Goal: Transaction & Acquisition: Book appointment/travel/reservation

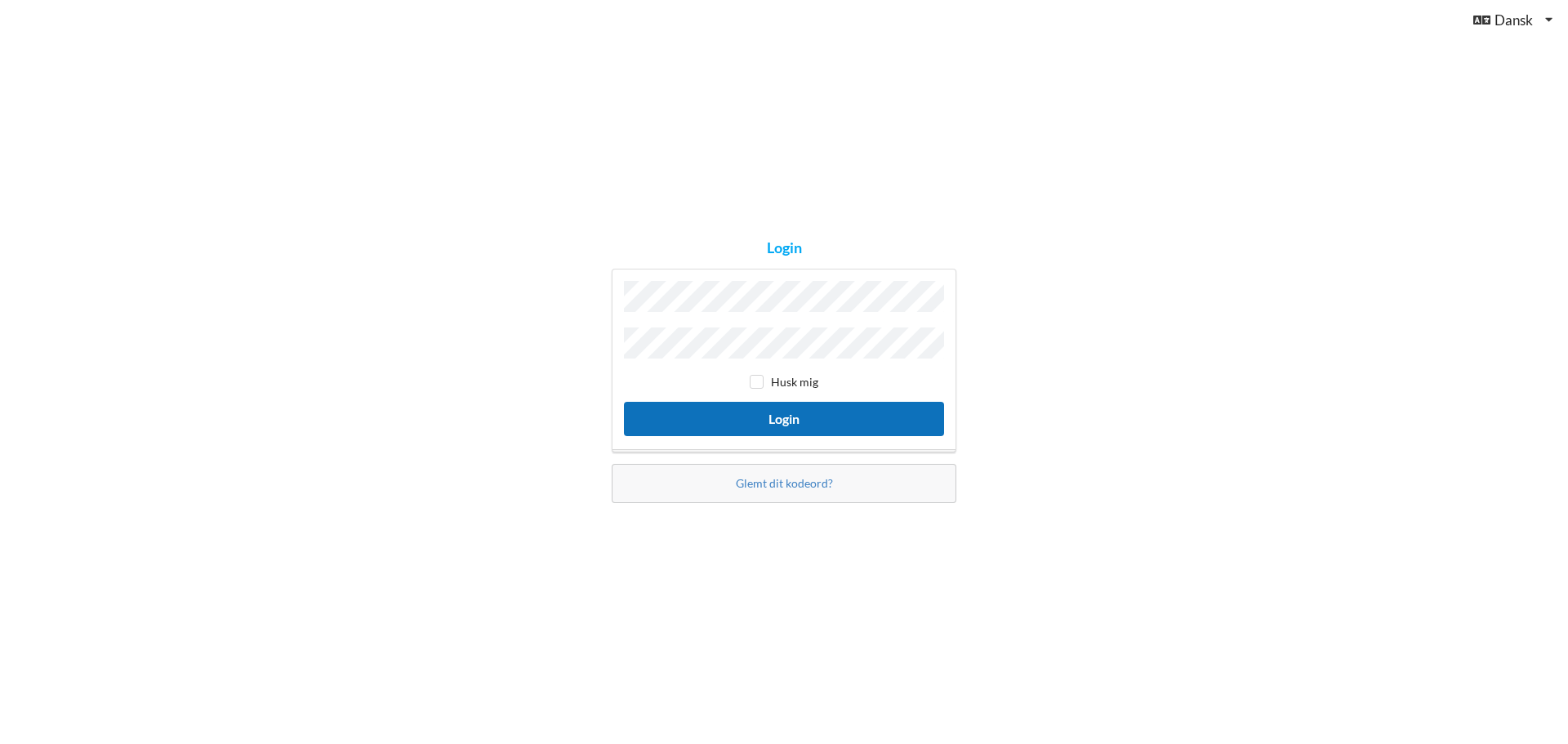
click at [793, 420] on button "Login" at bounding box center [784, 418] width 320 height 34
click at [762, 375] on input "checkbox" at bounding box center [756, 382] width 14 height 14
checkbox input "true"
click at [748, 417] on button "Login" at bounding box center [784, 418] width 320 height 34
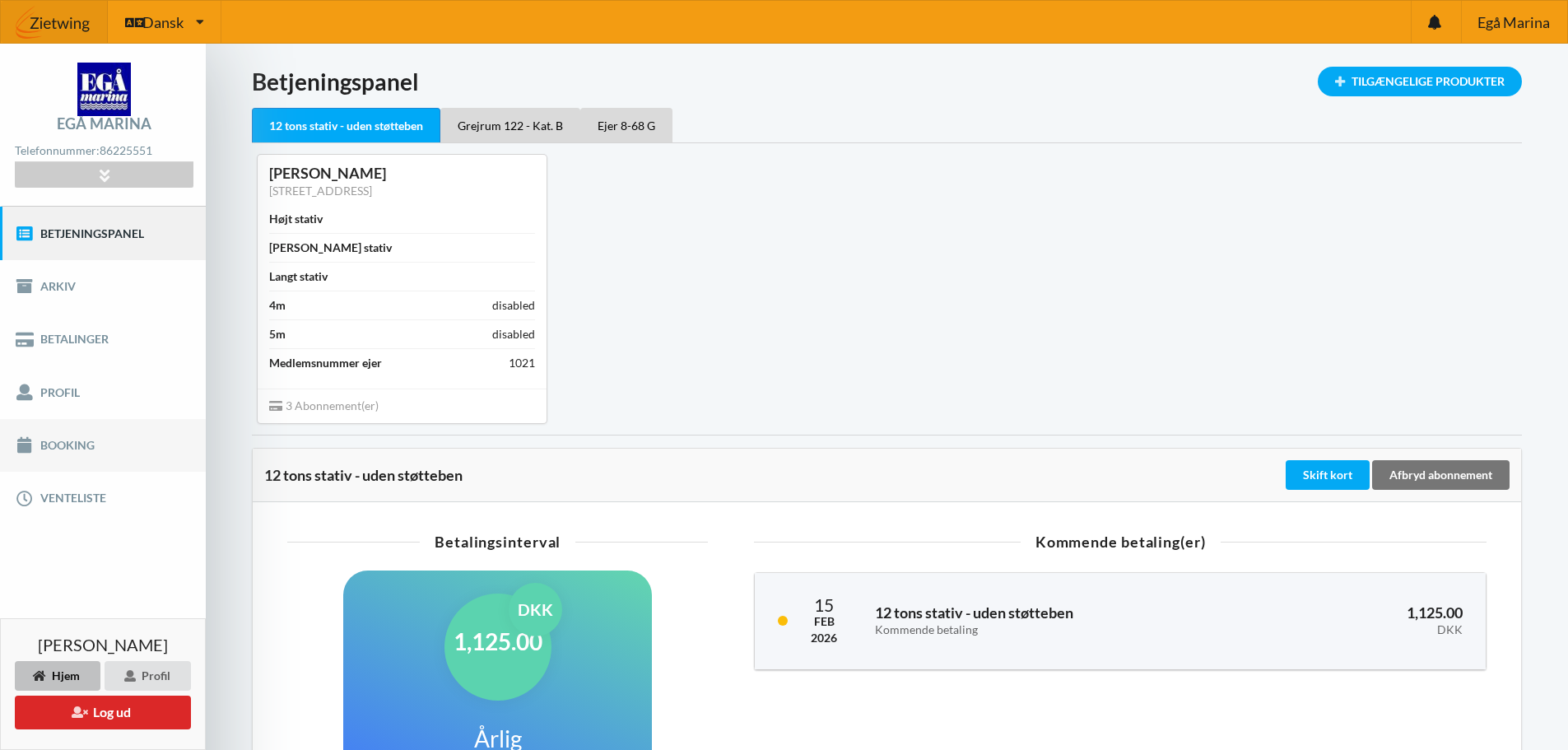
click at [83, 444] on link "Booking" at bounding box center [102, 445] width 205 height 53
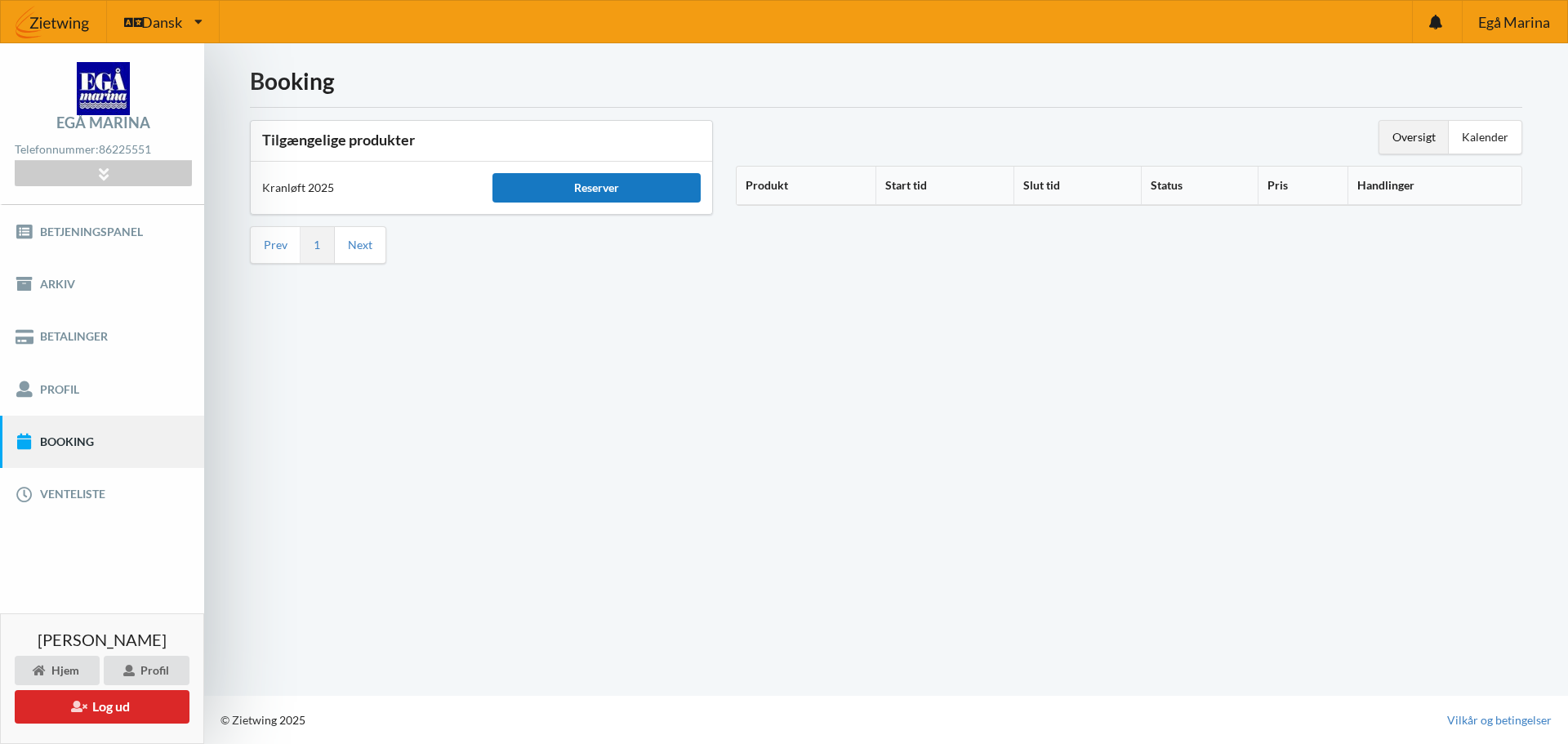
click at [610, 187] on div "Reserver" at bounding box center [595, 188] width 207 height 29
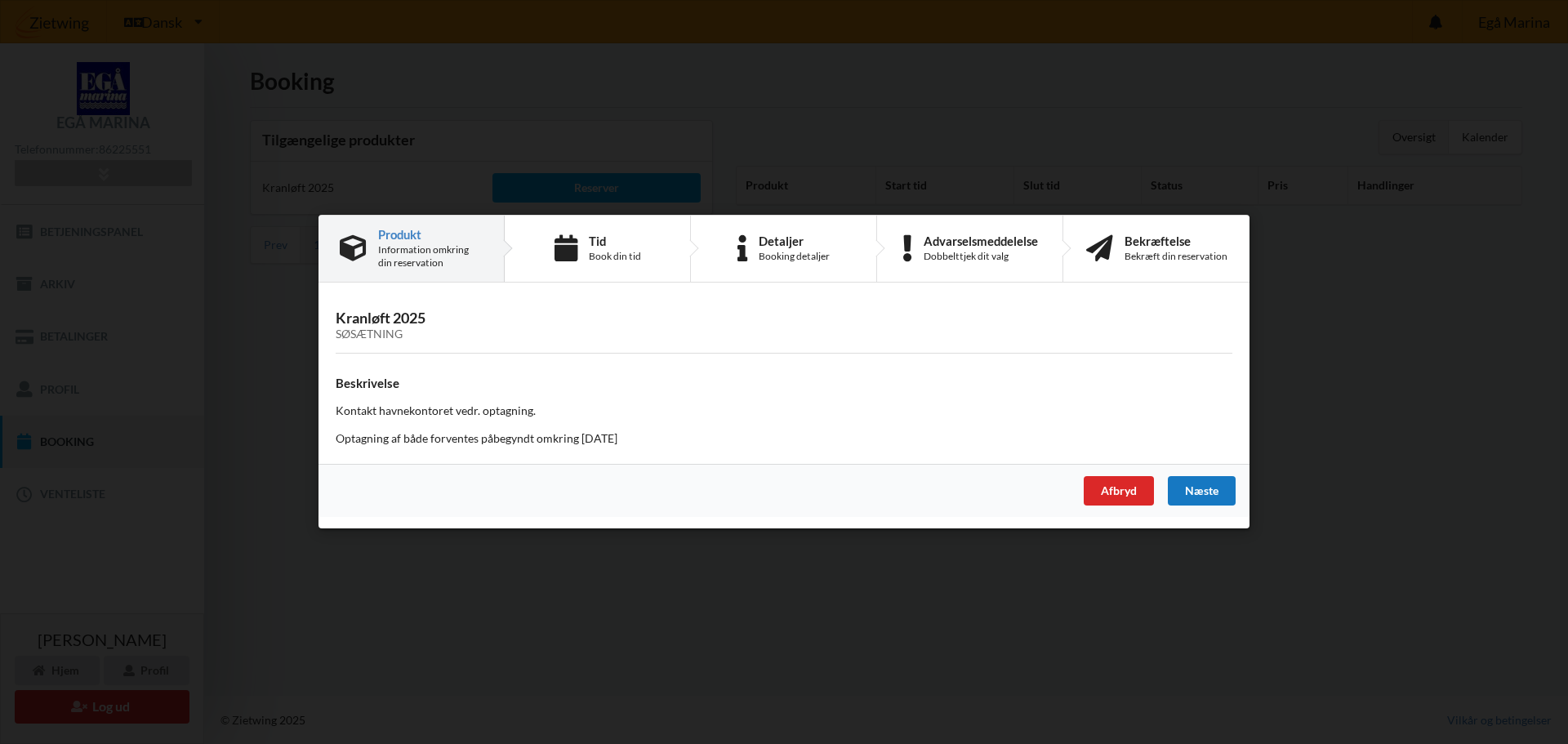
click at [1218, 486] on div "Næste" at bounding box center [1201, 491] width 68 height 29
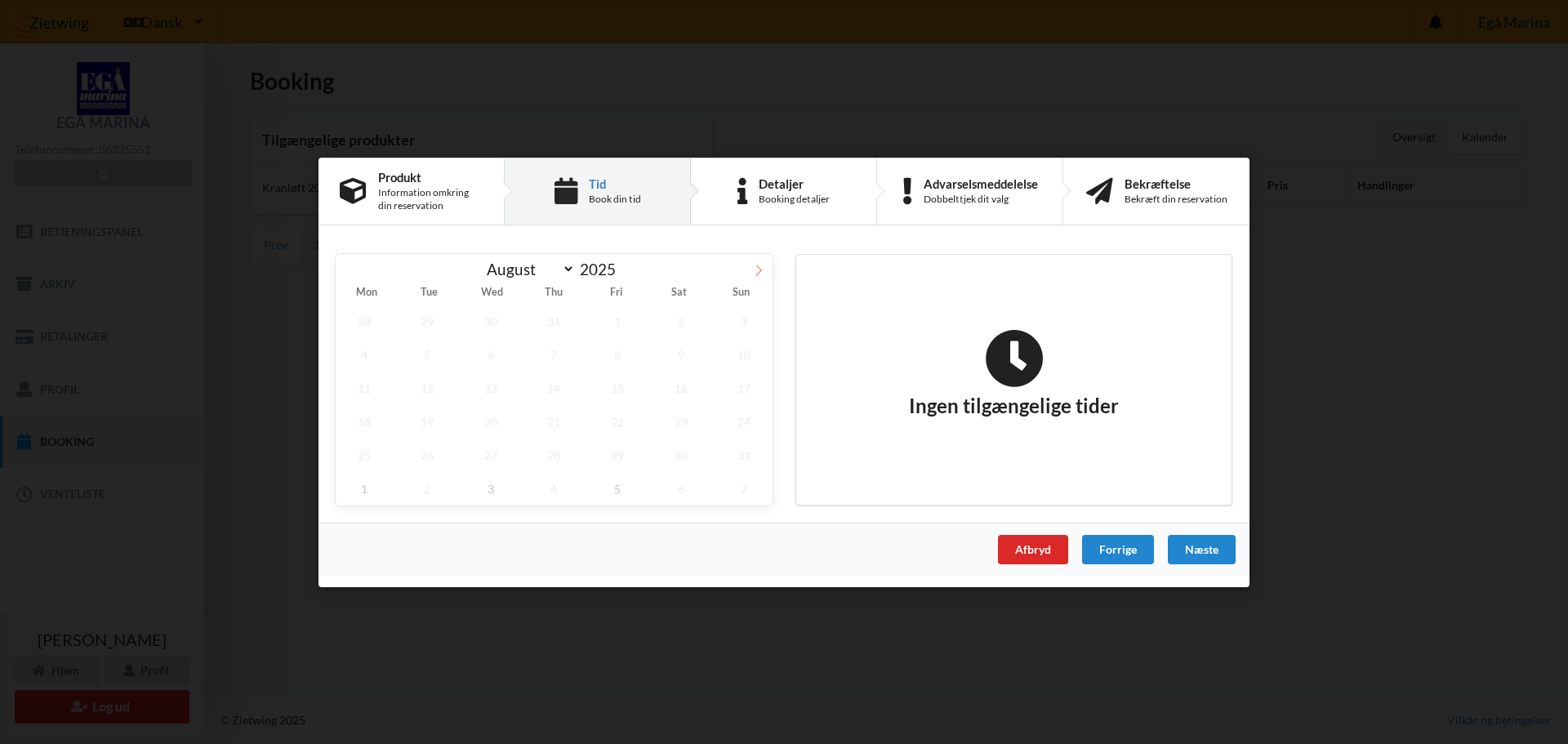
click at [760, 268] on icon at bounding box center [758, 269] width 12 height 12
click at [759, 268] on icon at bounding box center [759, 270] width 5 height 11
select select "9"
click at [373, 390] on span "13" at bounding box center [364, 388] width 57 height 34
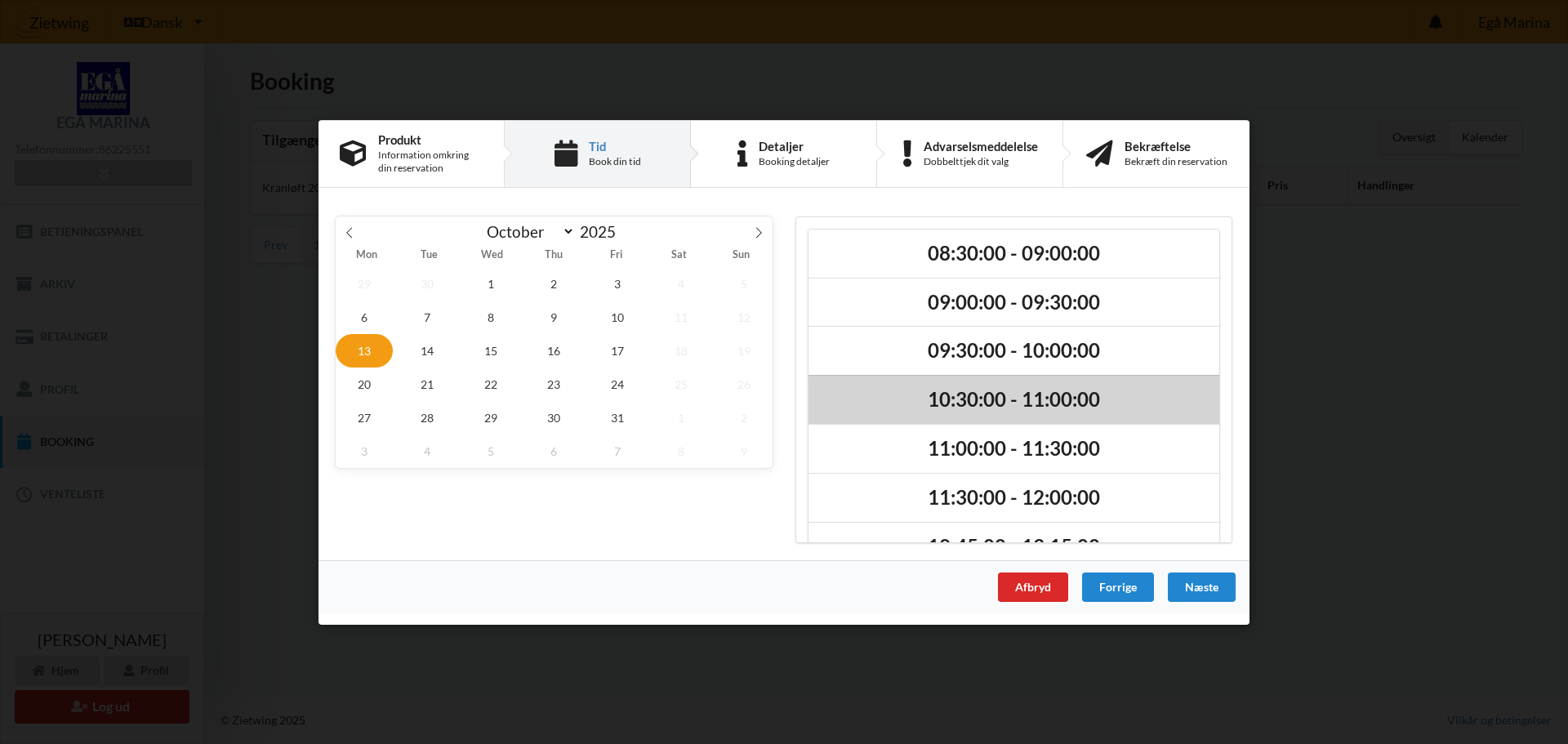
click at [1073, 395] on h2 "10:30:00 - 11:00:00" at bounding box center [1014, 400] width 388 height 25
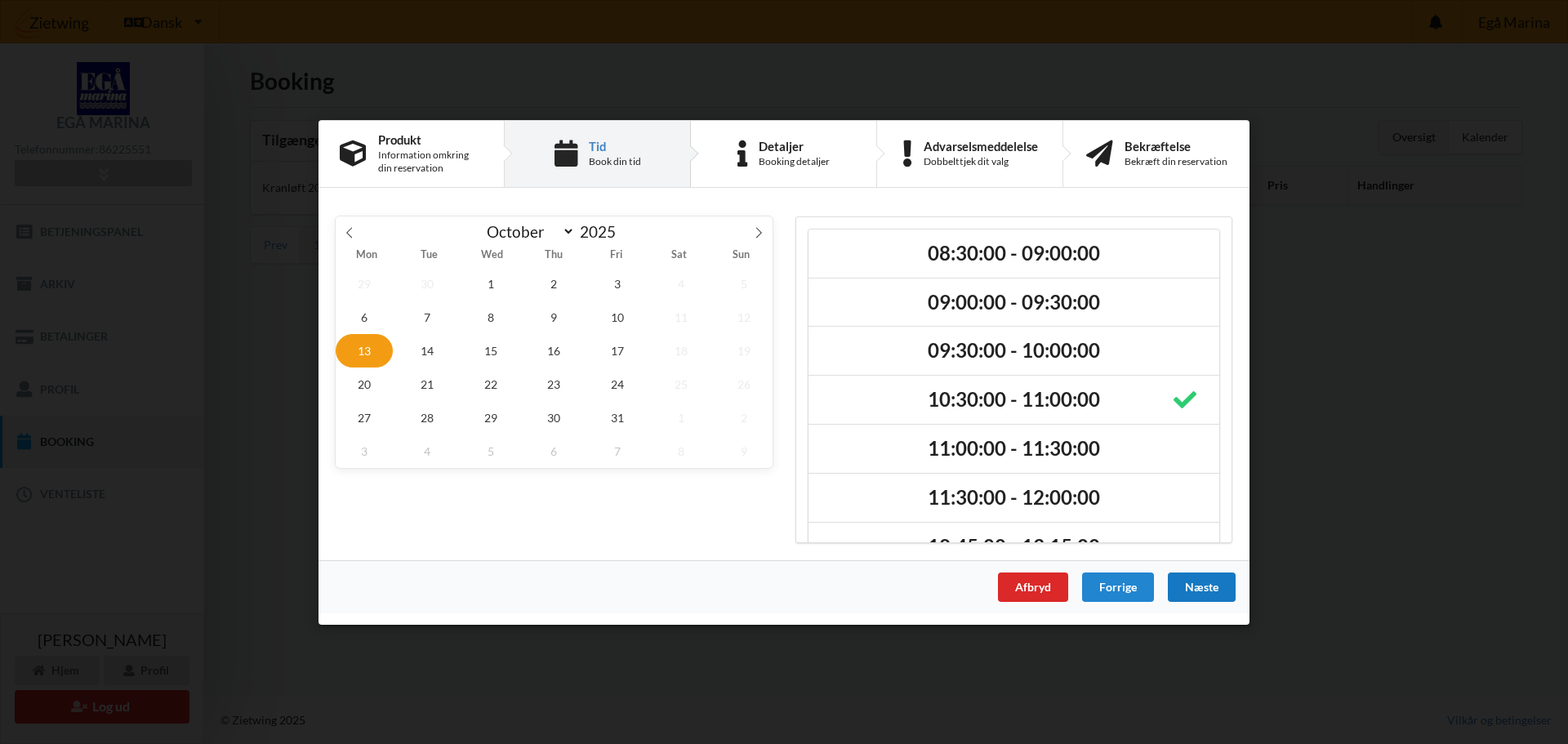
click at [1213, 584] on div "Næste" at bounding box center [1201, 586] width 68 height 29
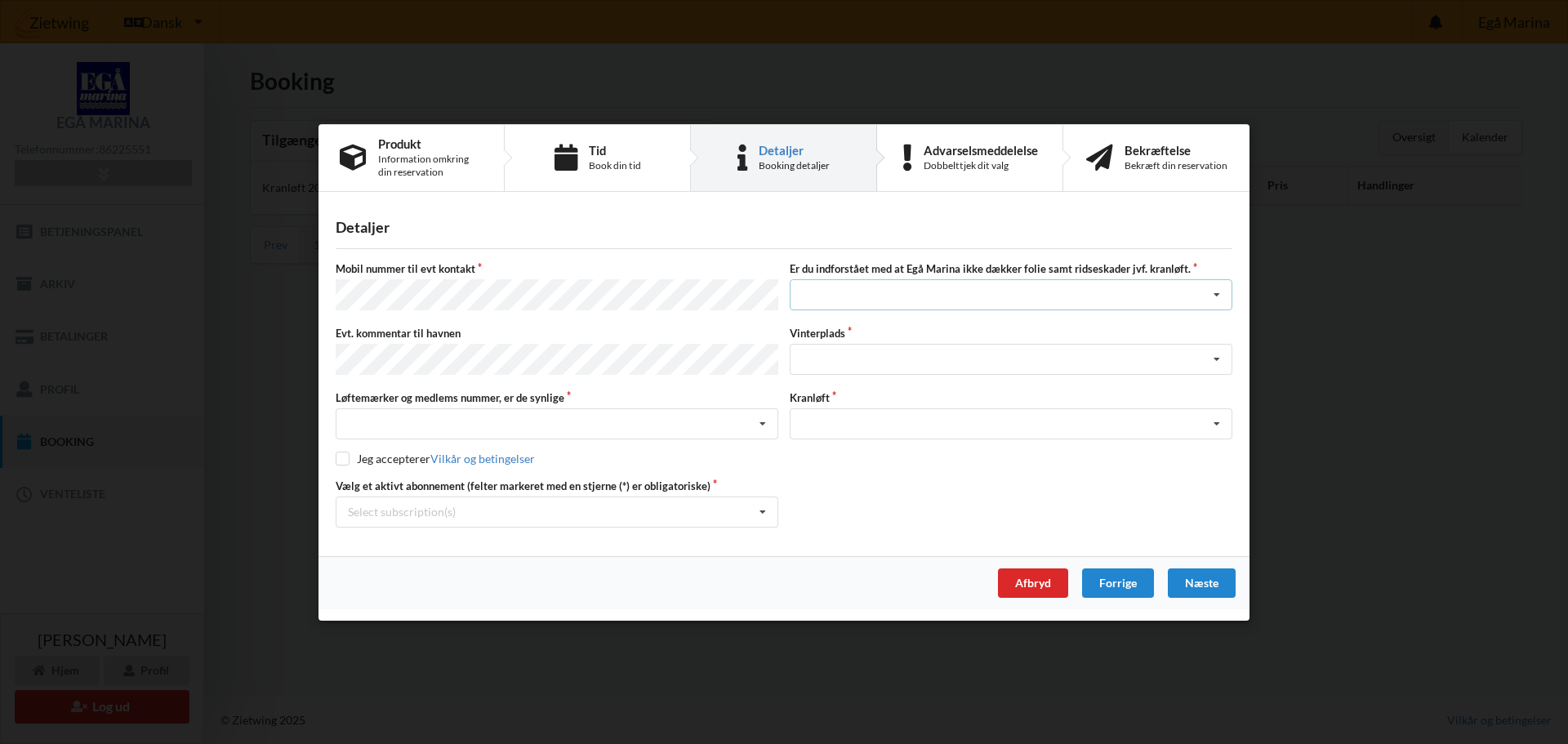
click at [909, 303] on div "Jeg har tæpper med og tager selv ansvaret for eventuelle folie samt ridseskader…" at bounding box center [1010, 295] width 442 height 31
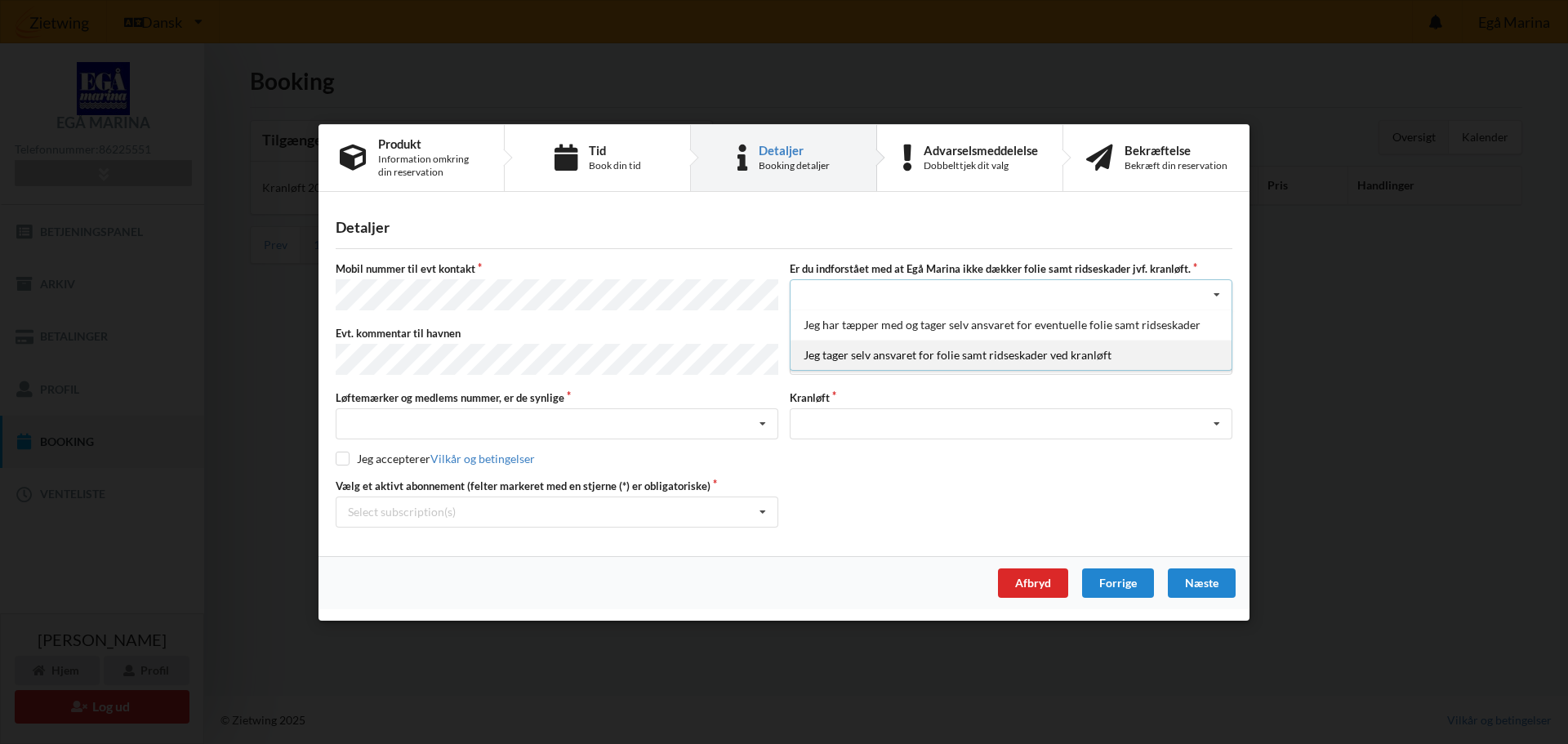
click at [894, 357] on div "Jeg tager selv ansvaret for folie samt ridseskader ved kranløft" at bounding box center [1011, 355] width 441 height 30
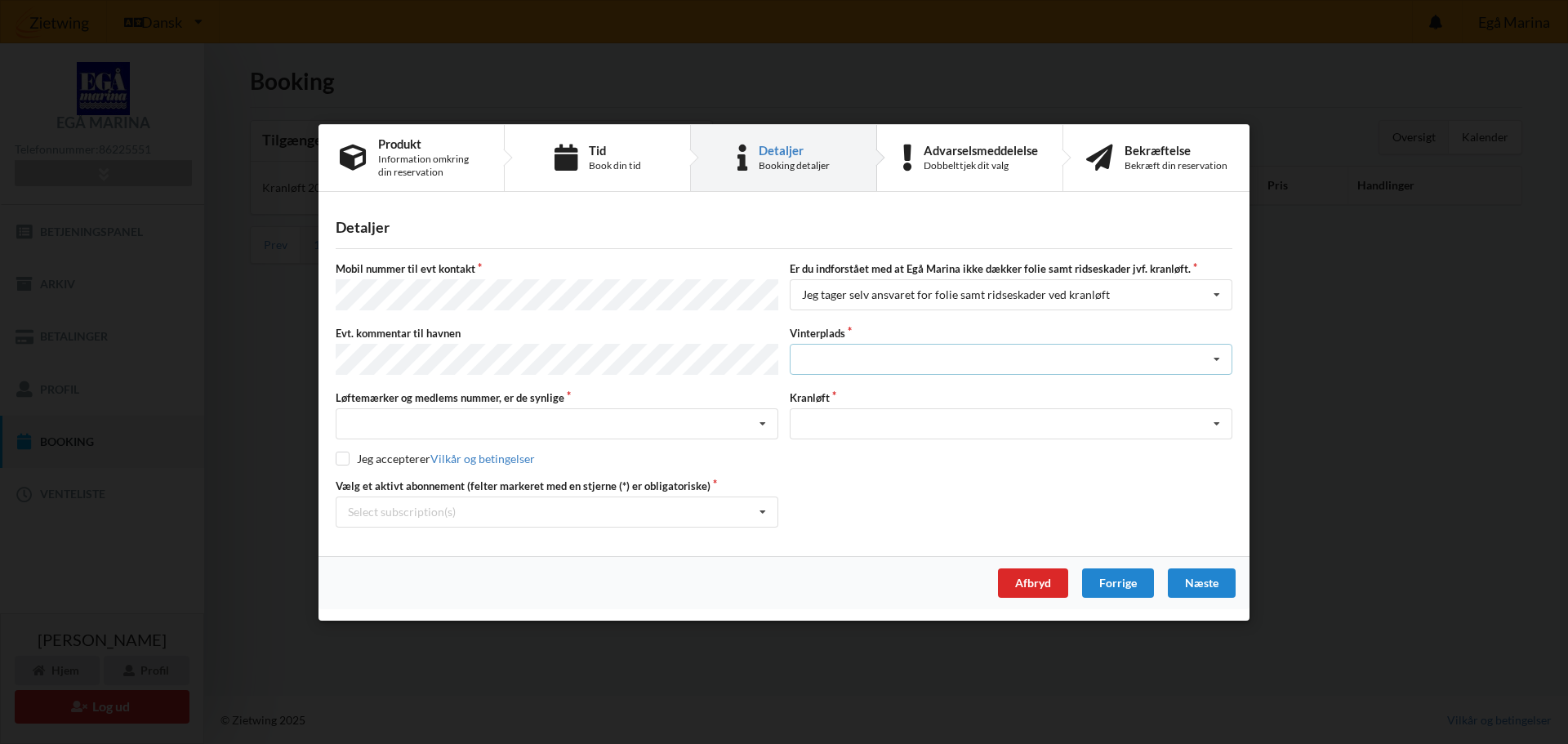
click at [885, 359] on div "Landplads nr. 1 Landplads nr. 2 Landplads nr.3 Landplads nr. 4 Landplads nr. 5 …" at bounding box center [1010, 359] width 442 height 31
click at [400, 408] on div "Nej, jeg kontakter havnekontoret inden løftet Ja, mine mærker er synlige og int…" at bounding box center [556, 424] width 442 height 31
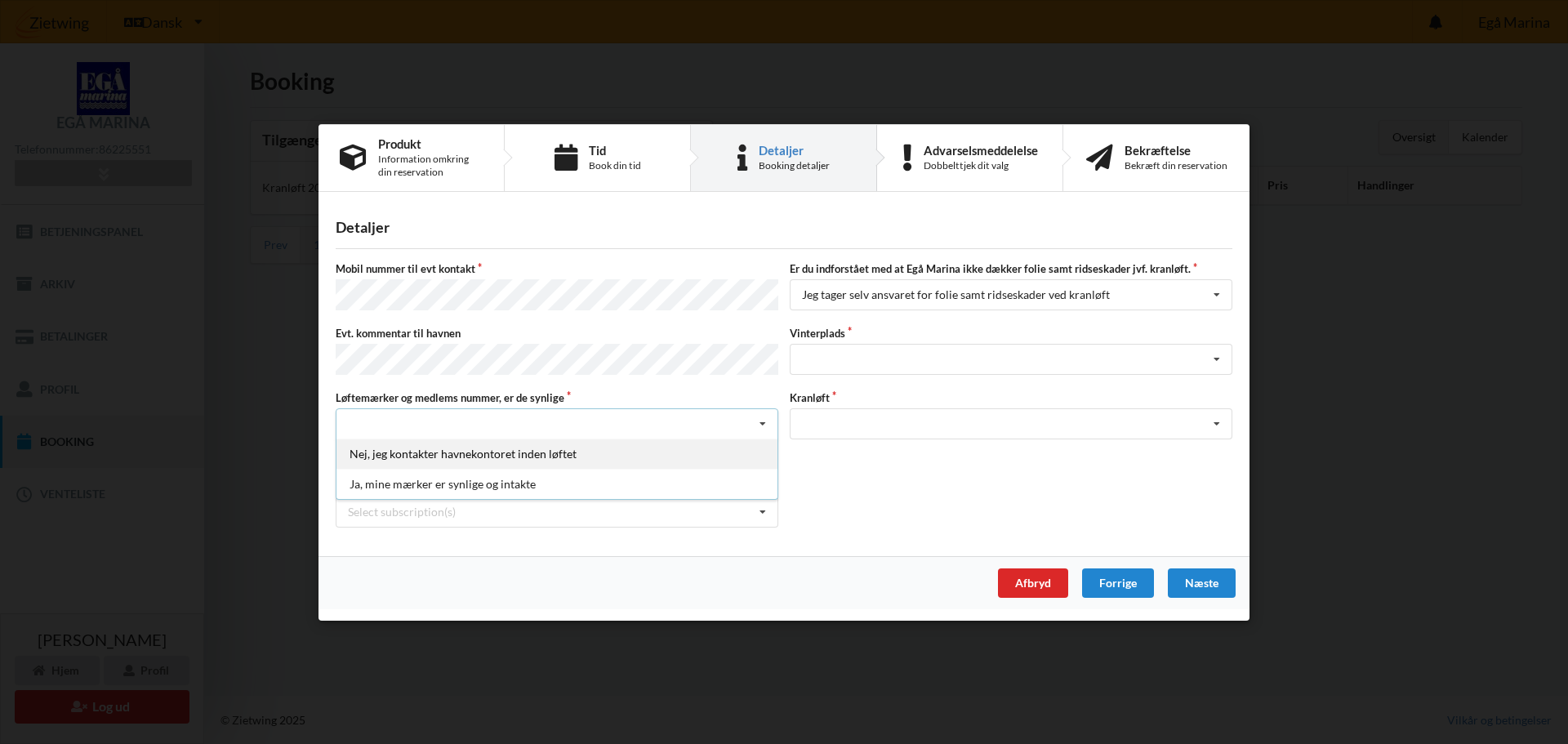
click at [405, 453] on div "Nej, jeg kontakter havnekontoret inden løftet" at bounding box center [557, 454] width 441 height 30
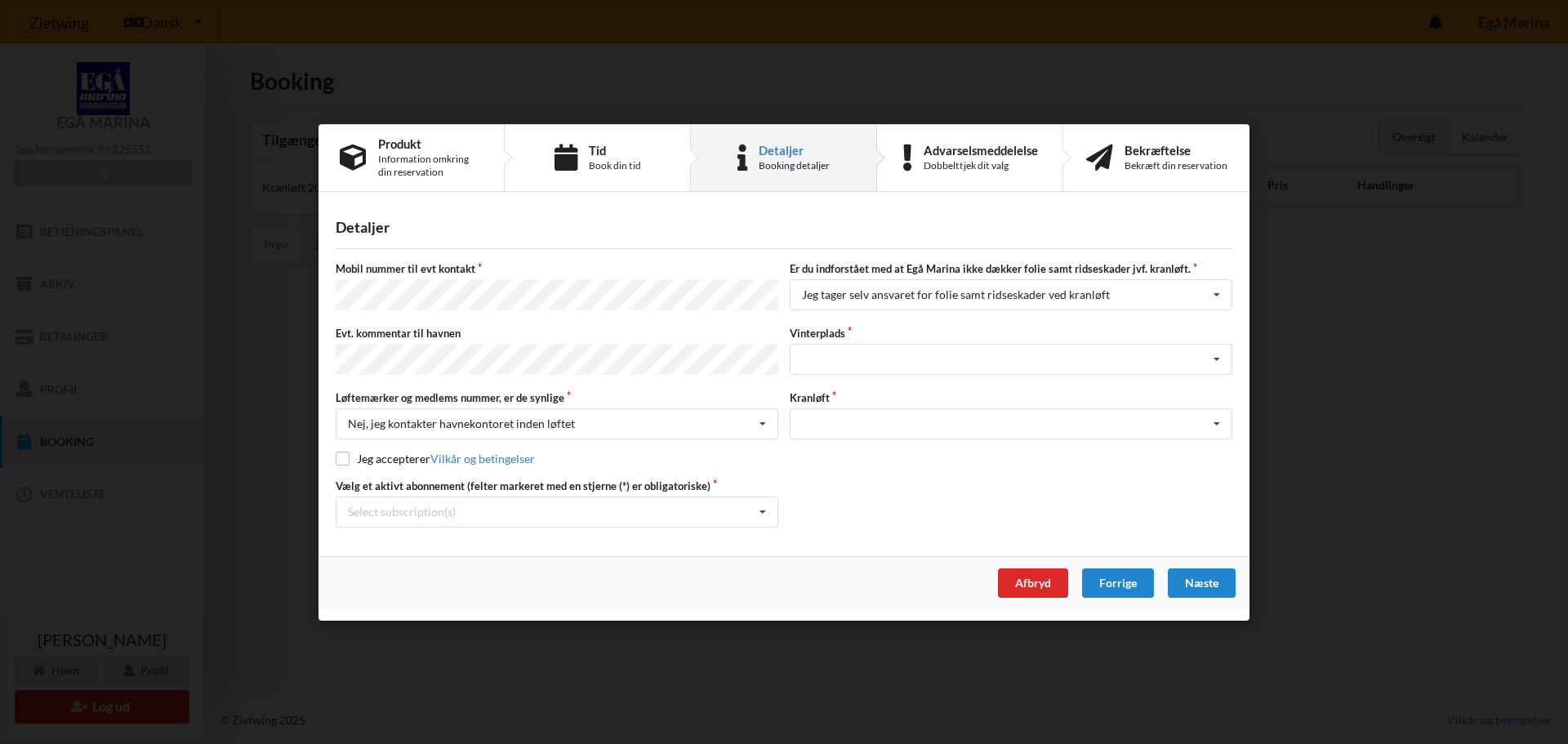
click at [344, 453] on input "checkbox" at bounding box center [343, 458] width 14 height 14
checkbox input "true"
click at [457, 511] on div "Select subscription(s) Grejrum 122 - Kat. B * Ejer 8-68 G * 12 tons stativ - ud…" at bounding box center [556, 511] width 442 height 31
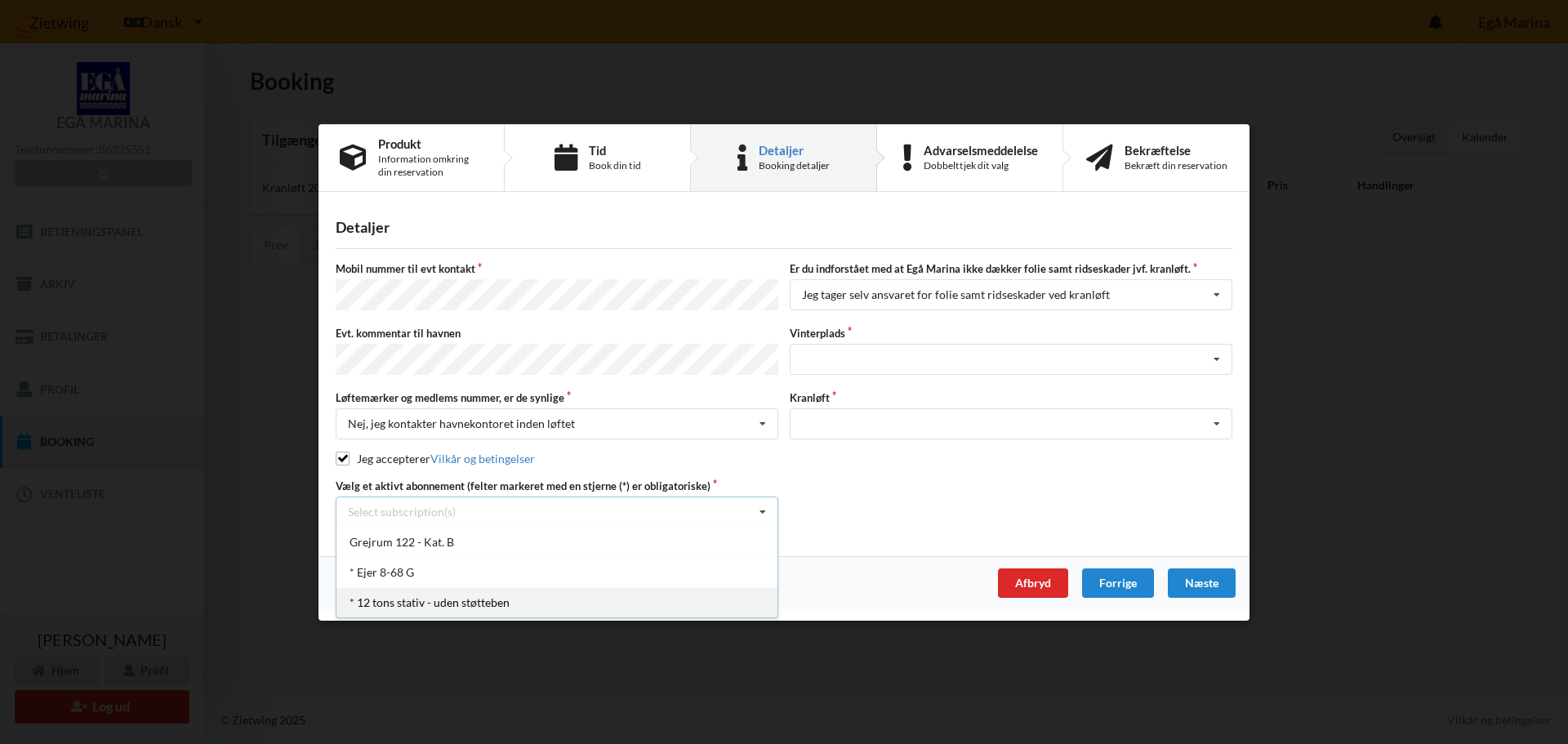
click at [411, 600] on div "* 12 tons stativ - uden støtteben" at bounding box center [557, 602] width 441 height 30
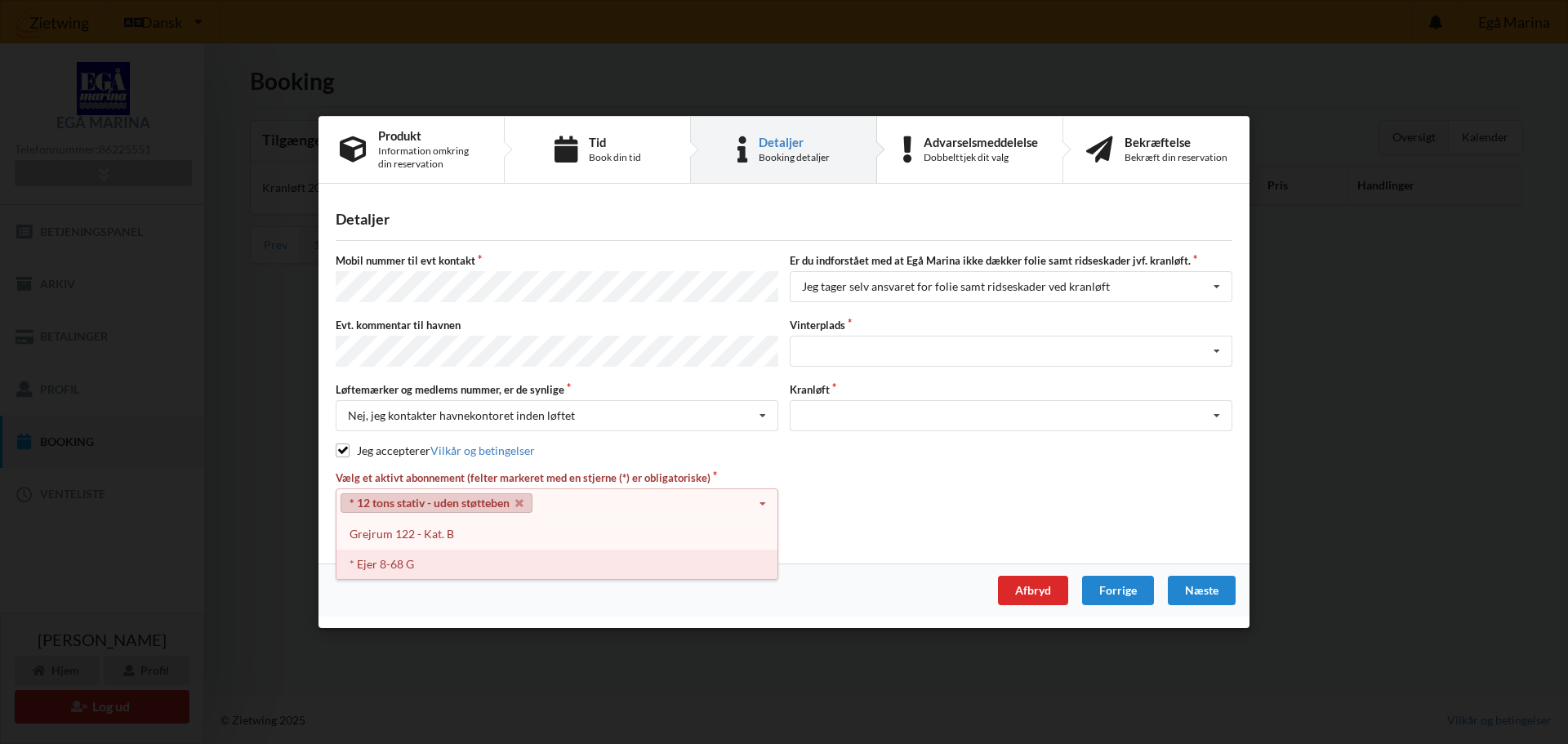
click at [408, 563] on div "* Ejer 8-68 G" at bounding box center [557, 564] width 441 height 30
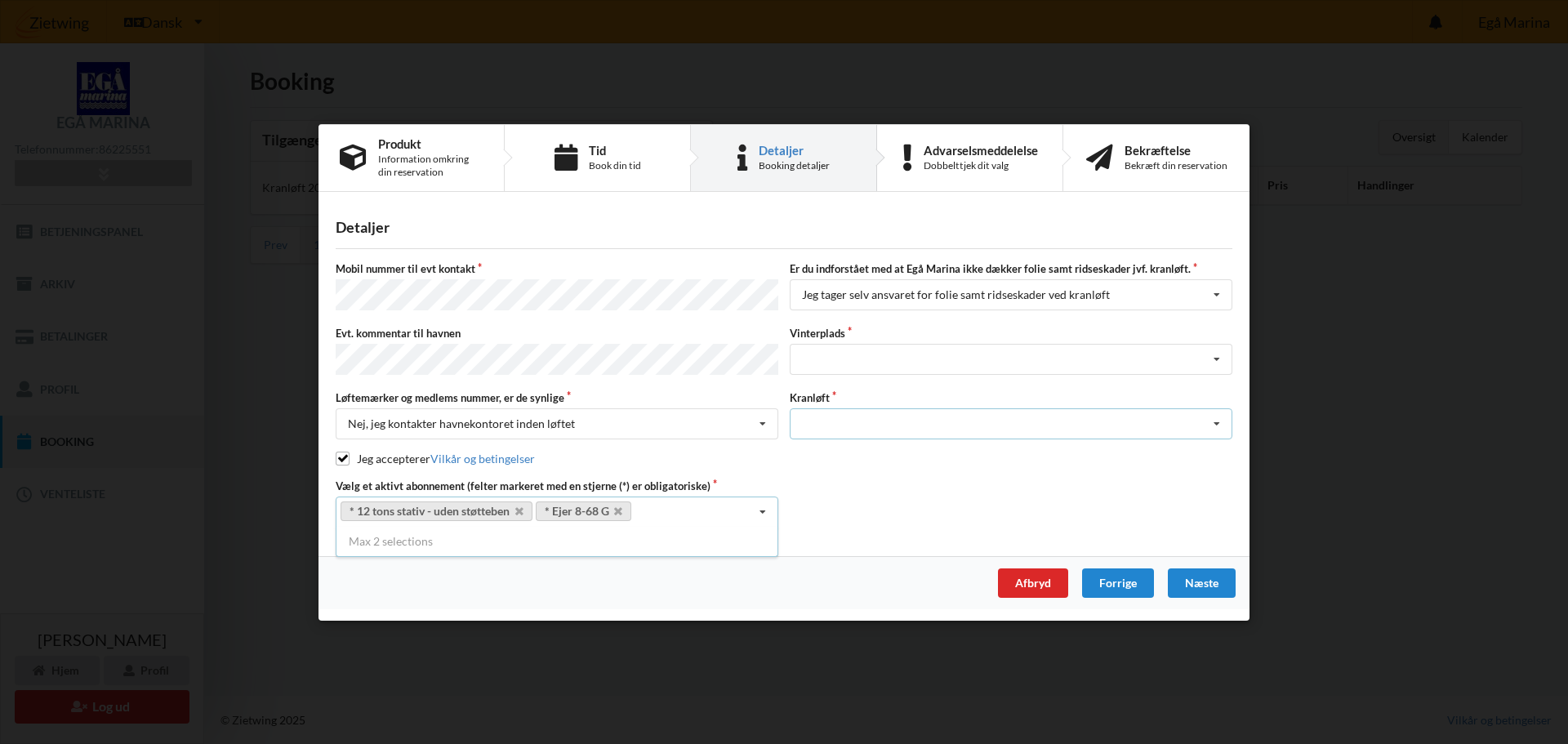
click at [839, 416] on div "Optagning" at bounding box center [1010, 424] width 442 height 31
click at [838, 449] on div "Optagning" at bounding box center [1011, 454] width 441 height 30
click at [850, 353] on div "Landplads nr. 1 Landplads nr. 2 Landplads nr.3 Landplads nr. 4 Landplads nr. 5 …" at bounding box center [1010, 359] width 442 height 31
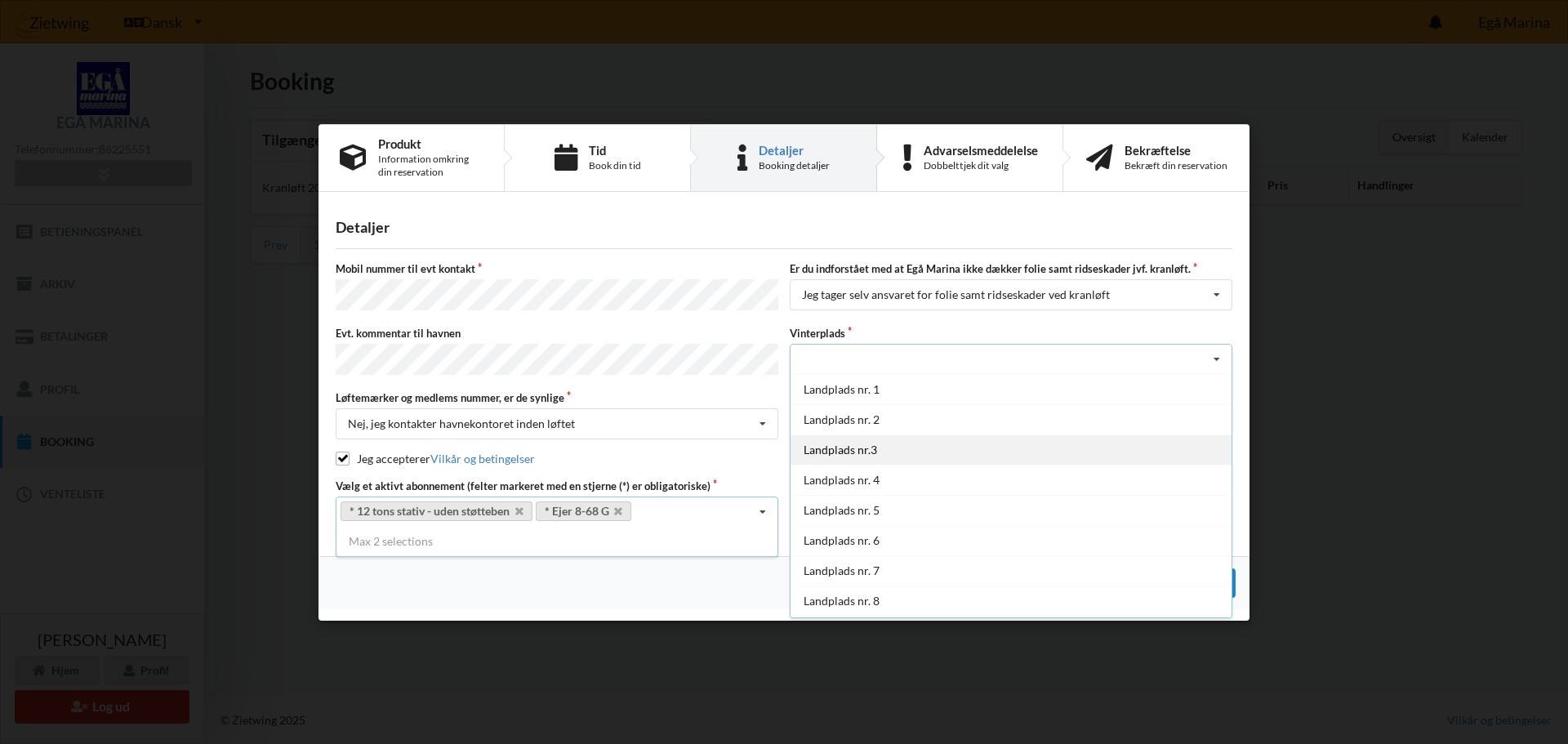
click at [866, 446] on div "Landplads nr.3" at bounding box center [1011, 449] width 441 height 30
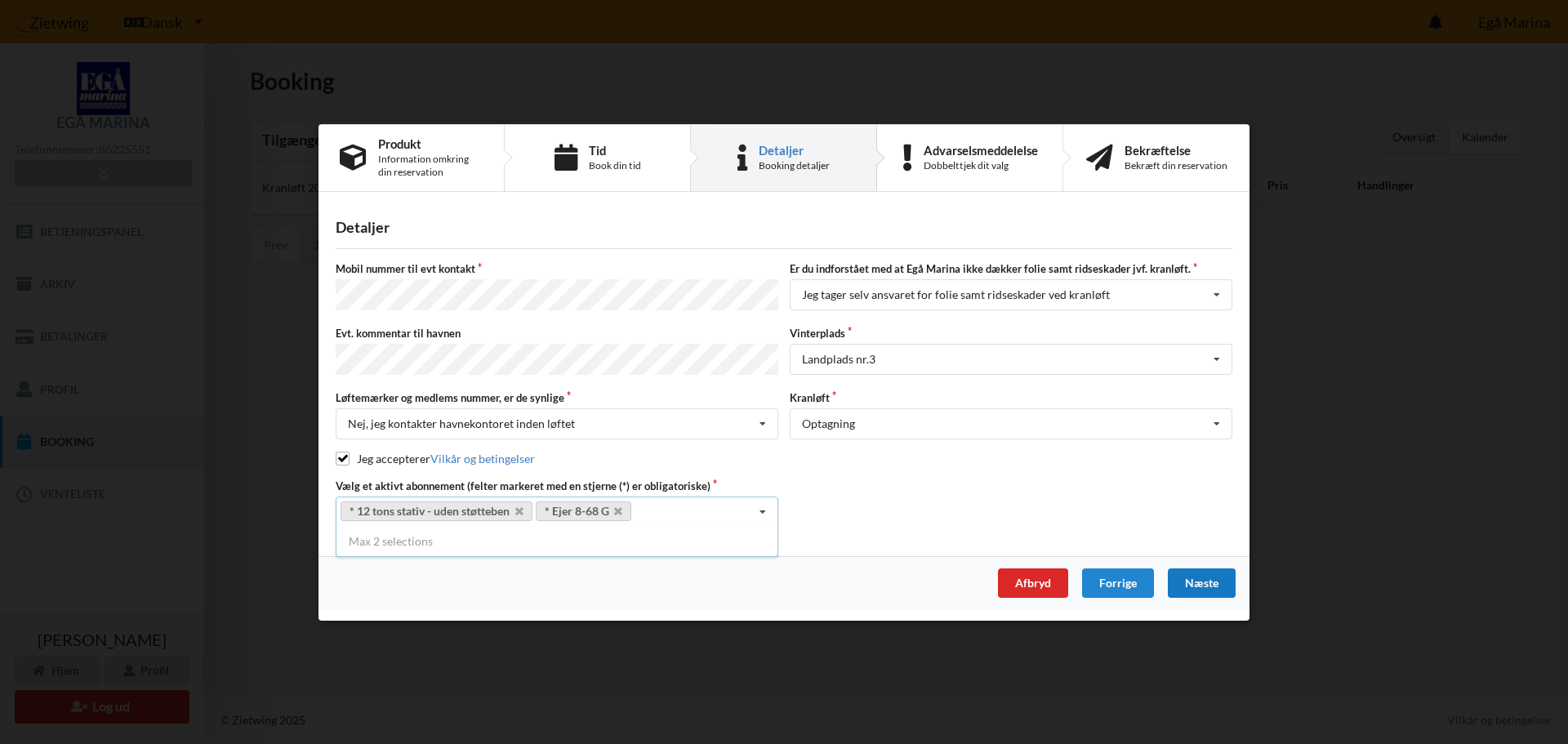
click at [1208, 573] on div "Næste" at bounding box center [1201, 582] width 68 height 29
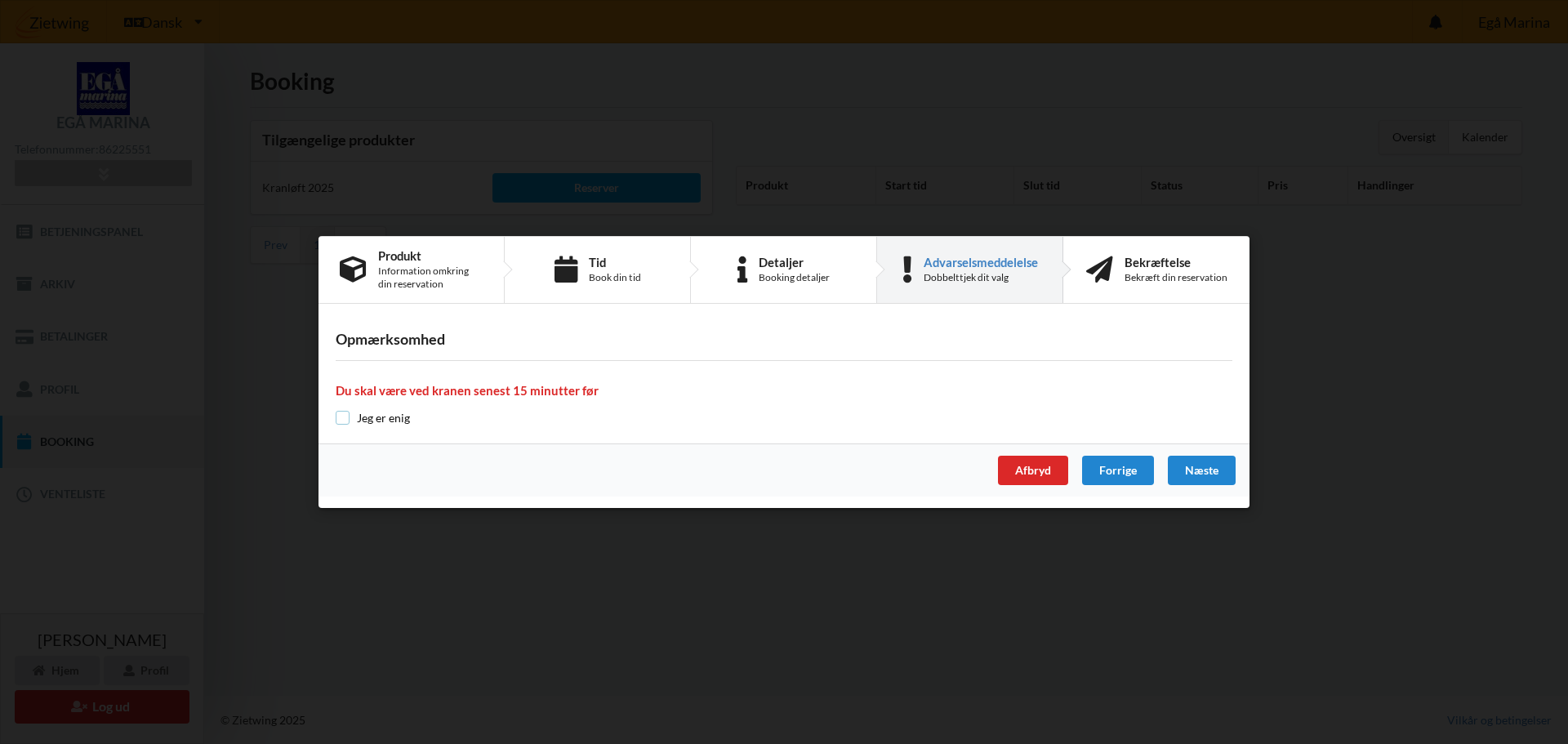
click at [344, 416] on input "checkbox" at bounding box center [343, 418] width 14 height 14
checkbox input "true"
click at [1200, 464] on div "Næste" at bounding box center [1201, 470] width 68 height 29
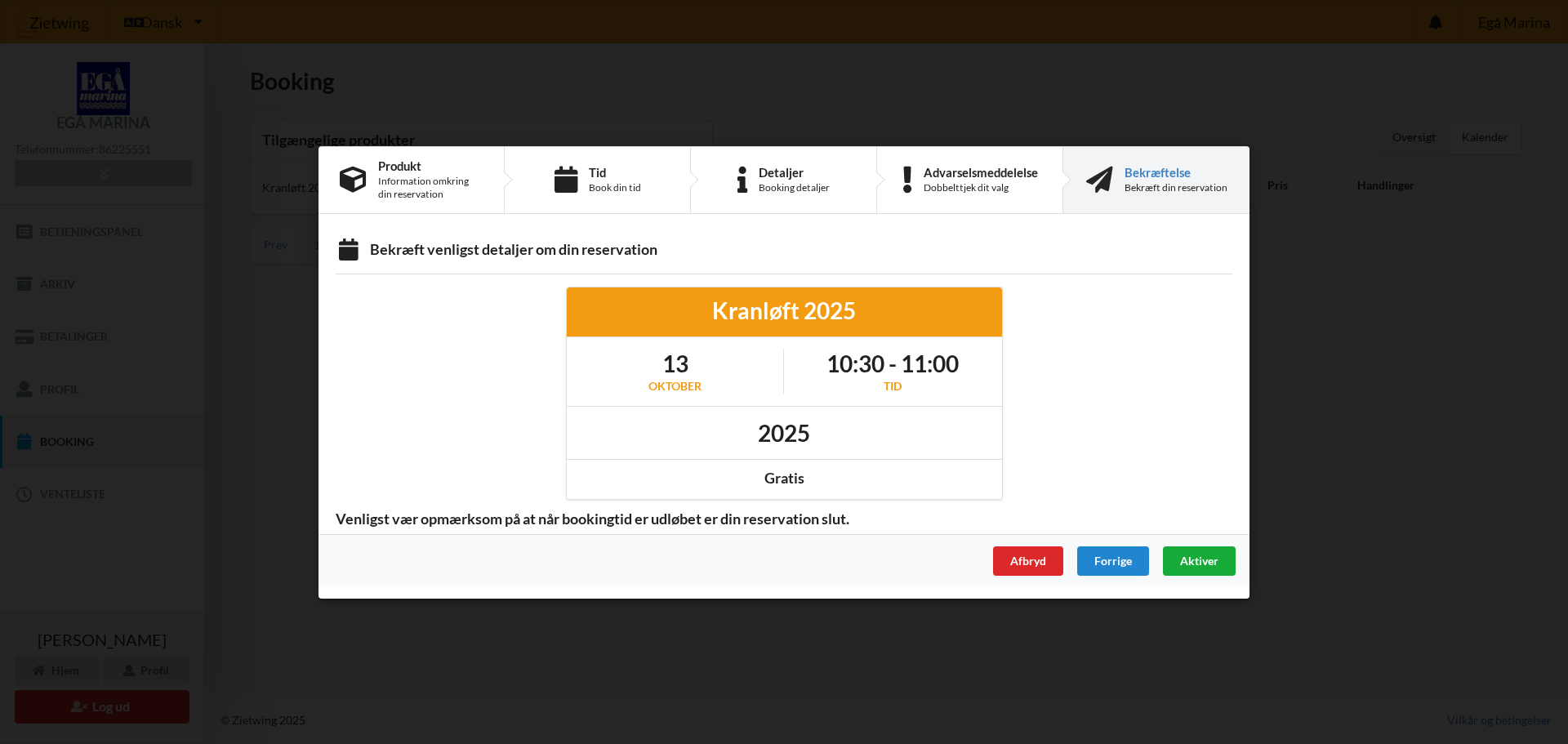
click at [1209, 558] on span "Aktiver" at bounding box center [1199, 560] width 38 height 14
